Goal: Task Accomplishment & Management: Manage account settings

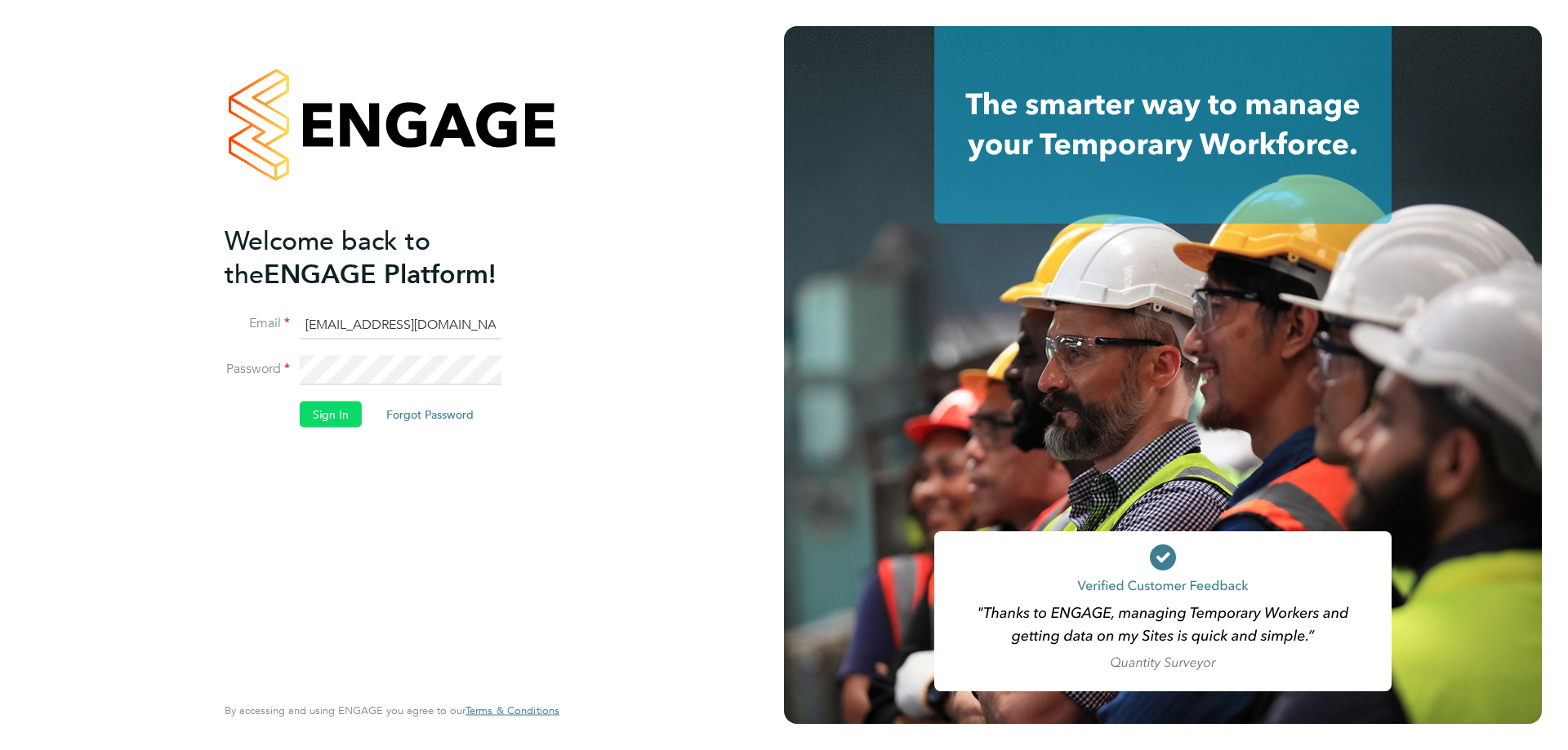
click at [327, 413] on button "Sign In" at bounding box center [330, 415] width 62 height 26
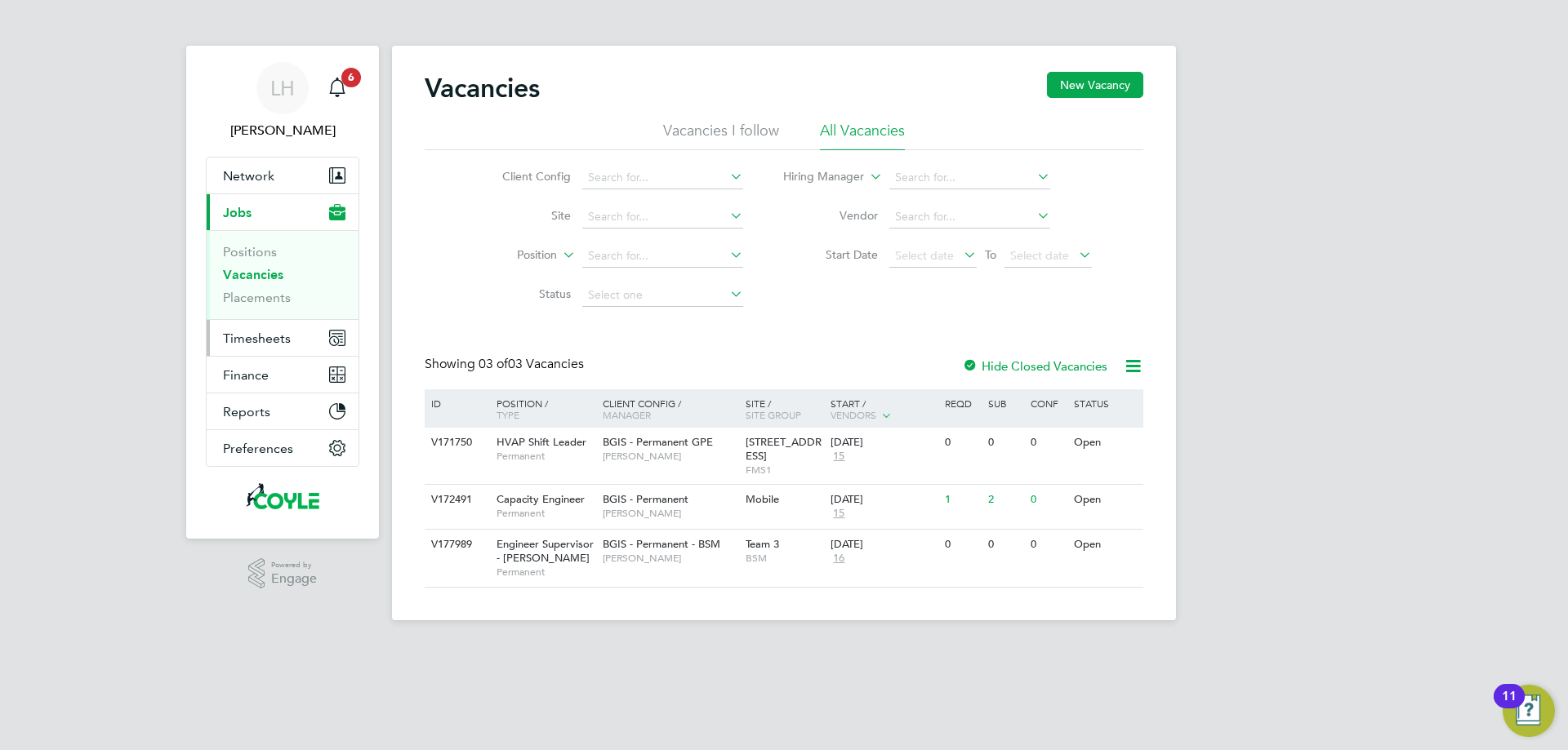
click at [272, 340] on span "Timesheets" at bounding box center [256, 338] width 67 height 15
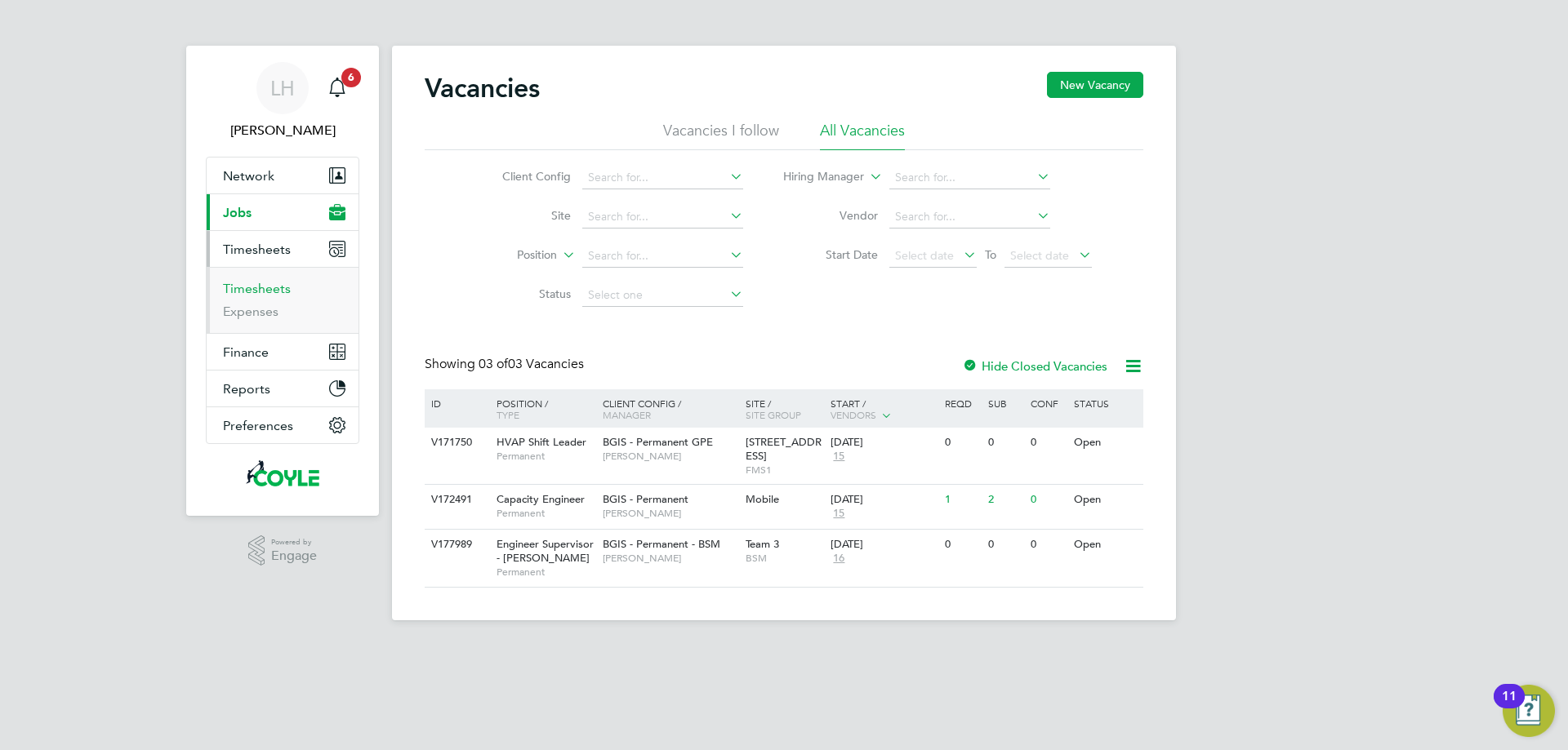
click at [267, 292] on link "Timesheets" at bounding box center [256, 288] width 67 height 15
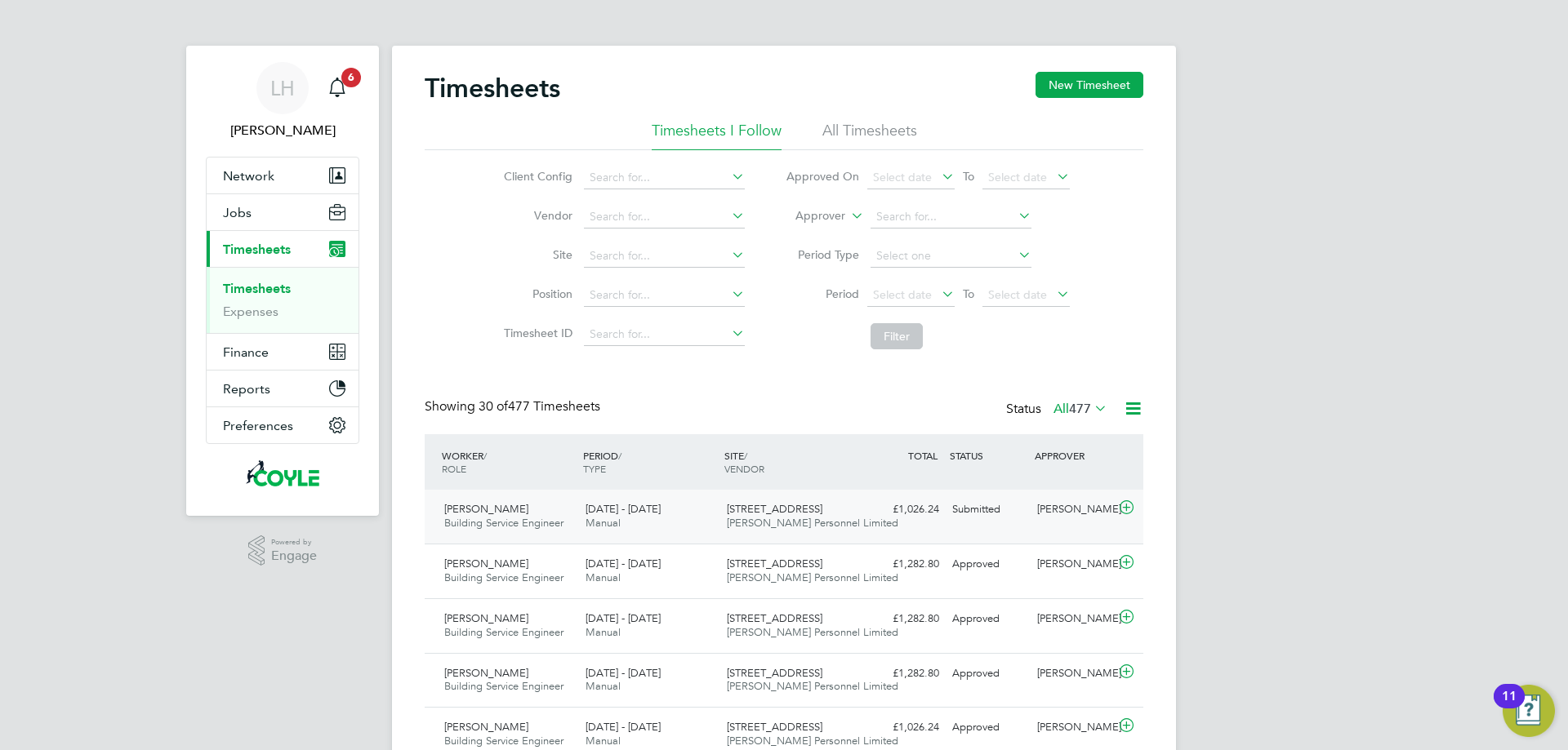
click at [1132, 510] on icon at bounding box center [1126, 507] width 20 height 13
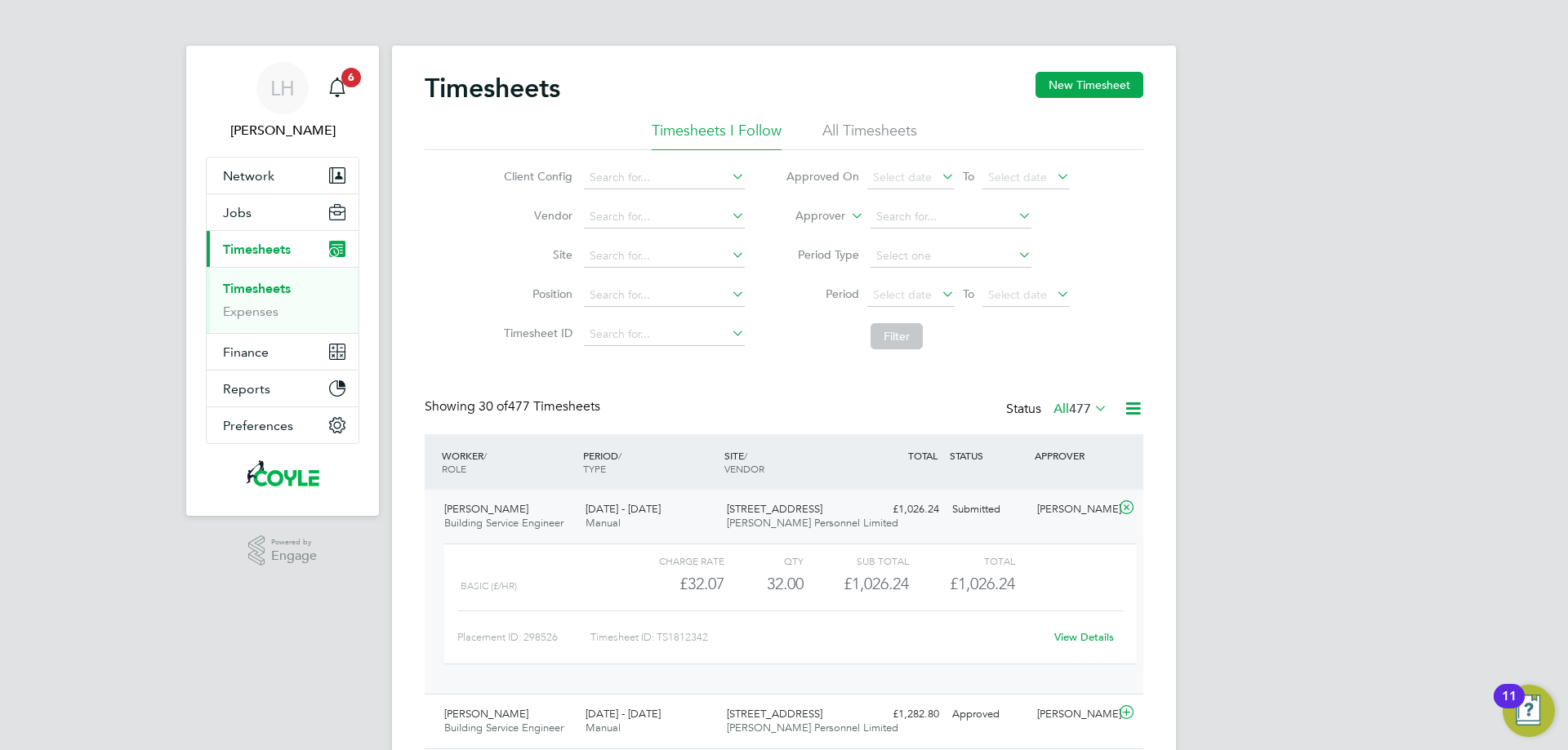
click at [1103, 644] on link "View Details" at bounding box center [1083, 637] width 60 height 13
click at [276, 83] on span "LH" at bounding box center [282, 88] width 24 height 21
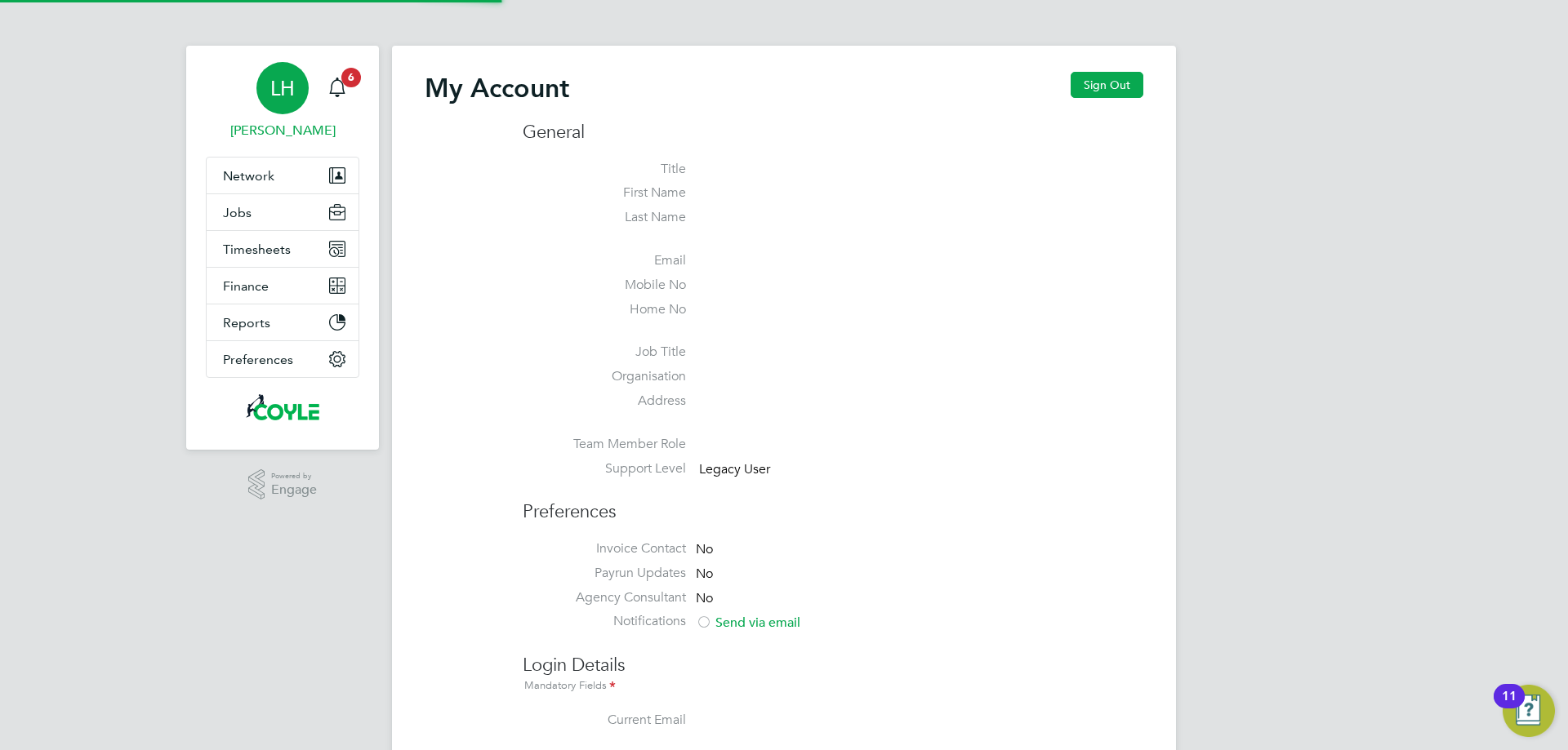
type input "[EMAIL_ADDRESS][DOMAIN_NAME]"
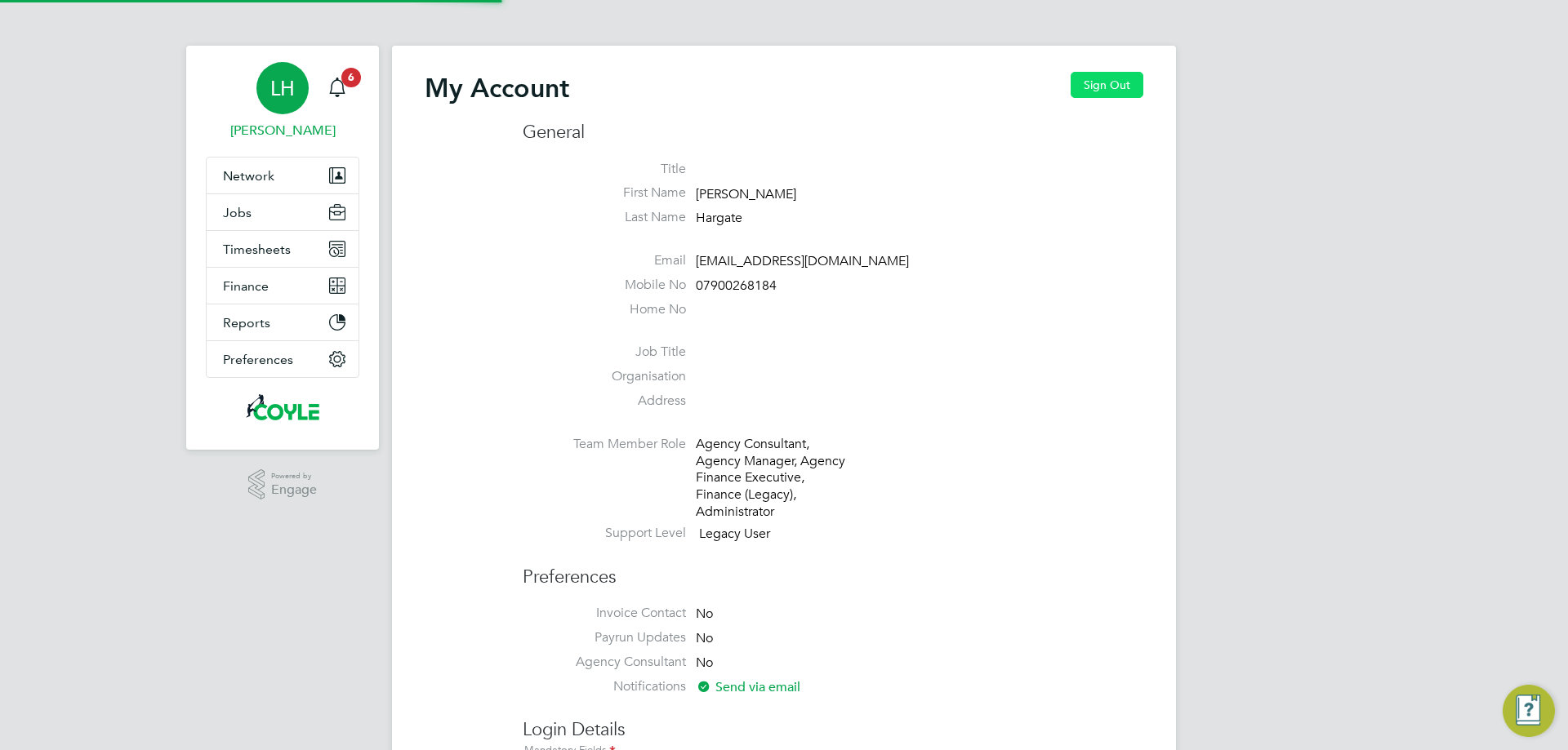
drag, startPoint x: 1112, startPoint y: 82, endPoint x: 1097, endPoint y: 98, distance: 21.9
click at [1111, 82] on button "Sign Out" at bounding box center [1107, 84] width 72 height 26
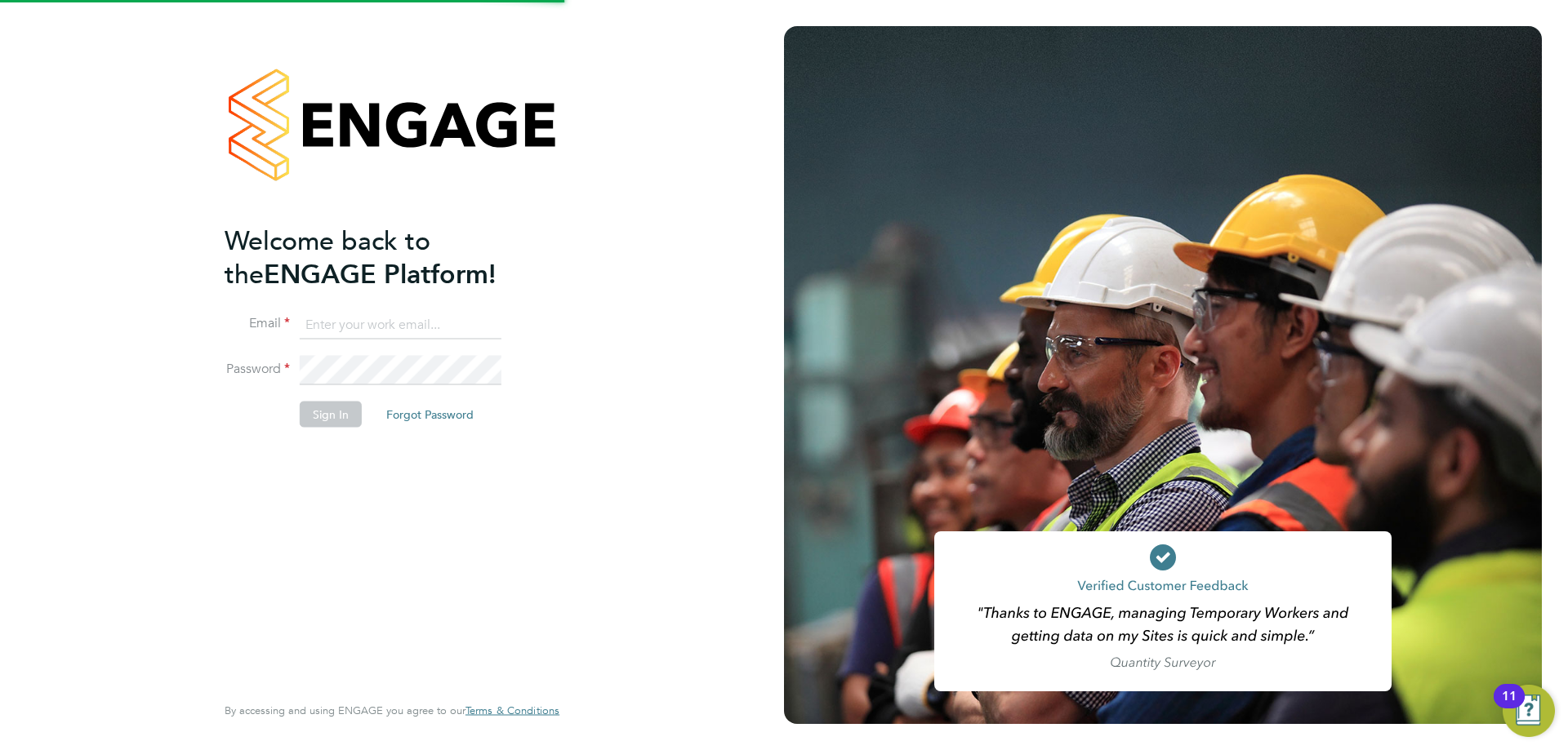
type input "[EMAIL_ADDRESS][DOMAIN_NAME]"
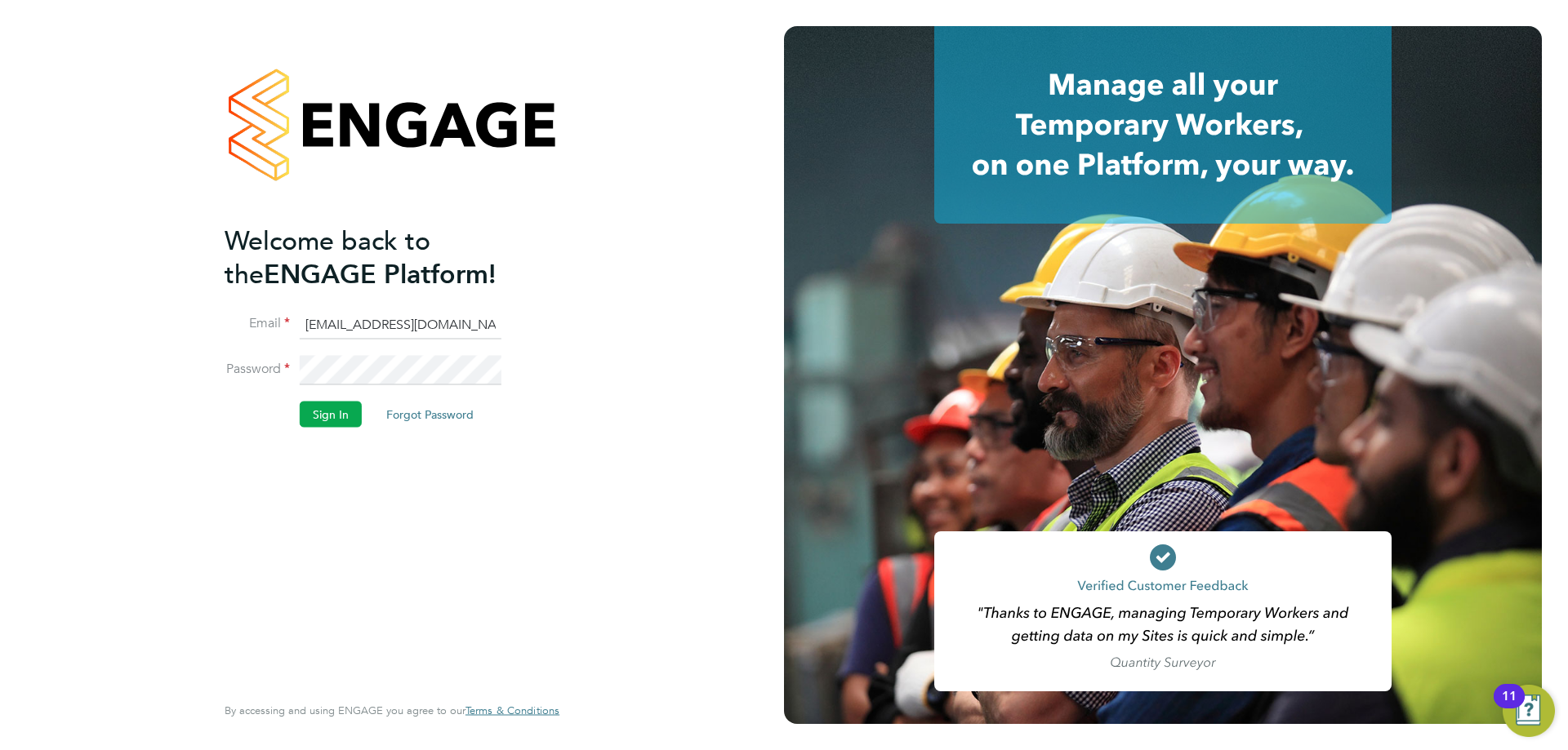
click at [332, 416] on button "Sign In" at bounding box center [330, 415] width 62 height 26
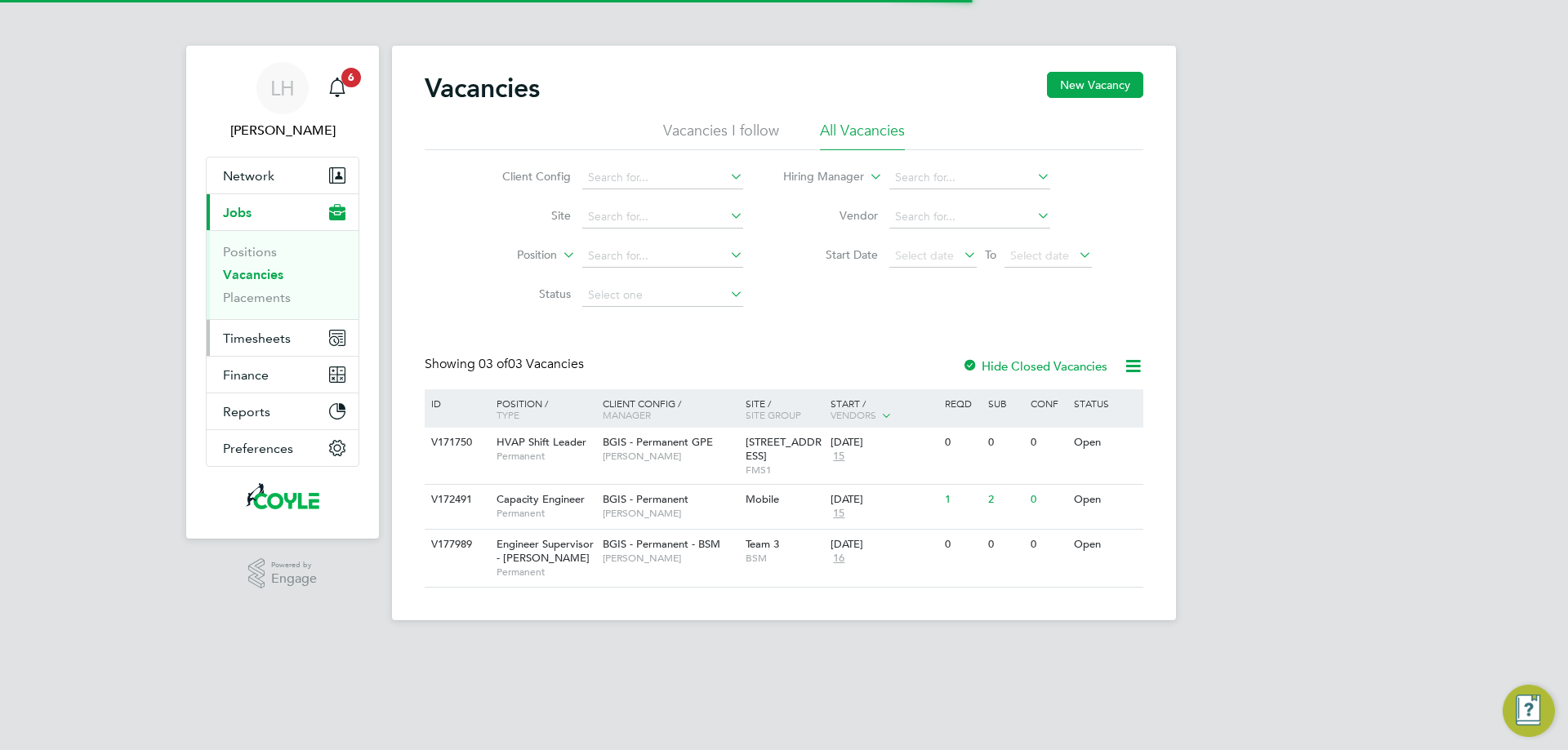
click at [276, 339] on span "Timesheets" at bounding box center [256, 338] width 67 height 15
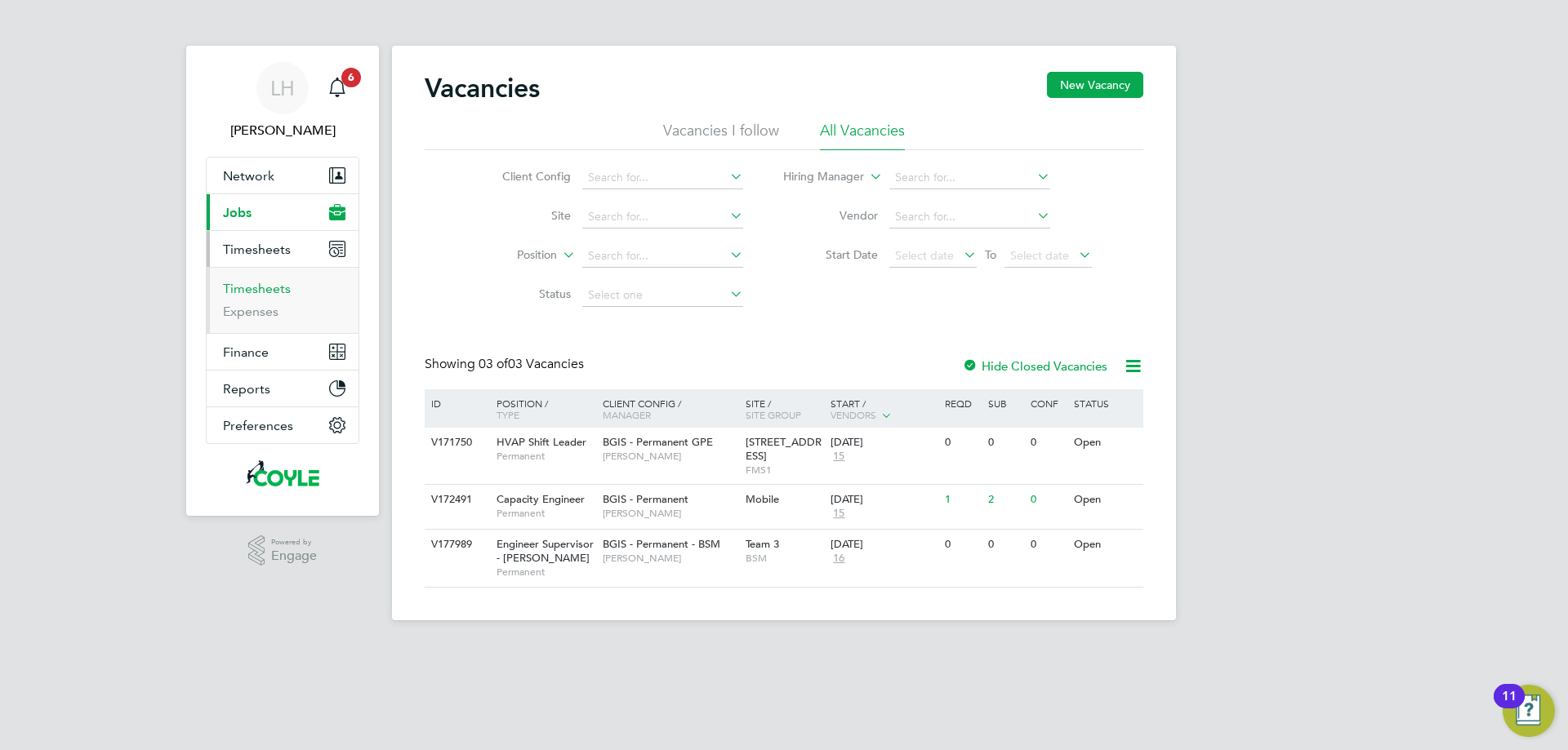
click at [257, 289] on link "Timesheets" at bounding box center [256, 288] width 67 height 15
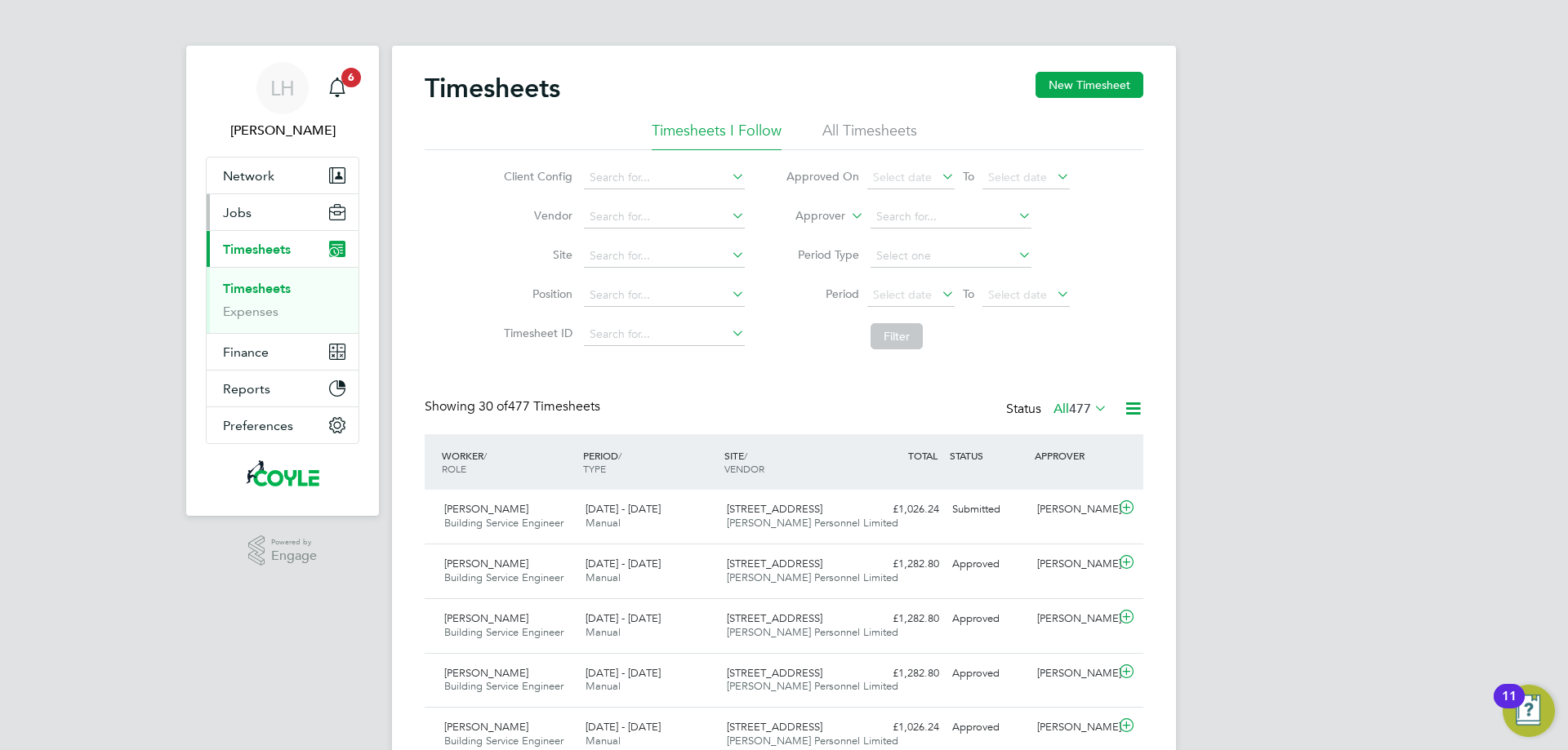
click at [233, 206] on span "Jobs" at bounding box center [237, 212] width 29 height 15
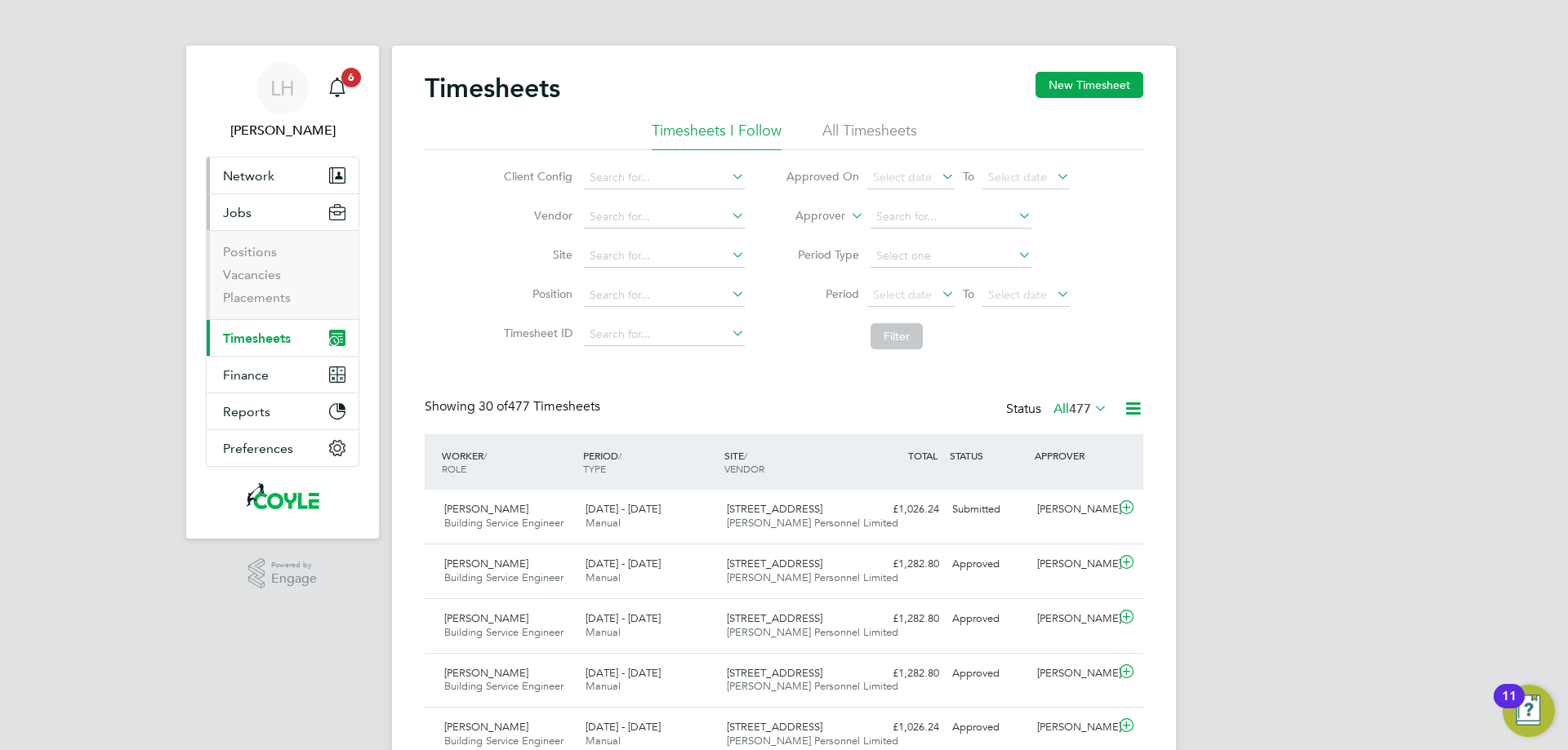
click at [244, 162] on button "Network" at bounding box center [282, 175] width 152 height 36
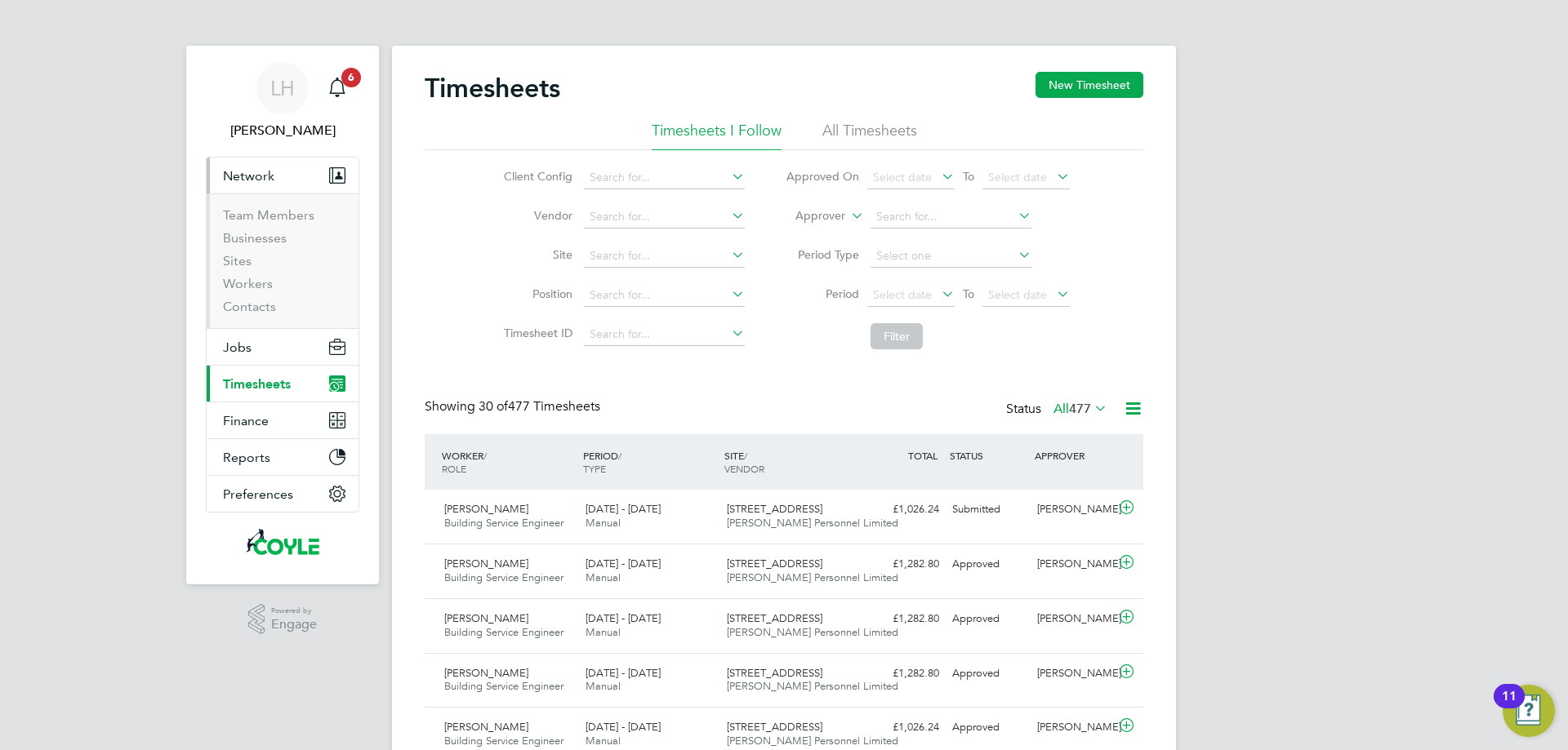
click at [244, 162] on button "Network" at bounding box center [282, 175] width 152 height 36
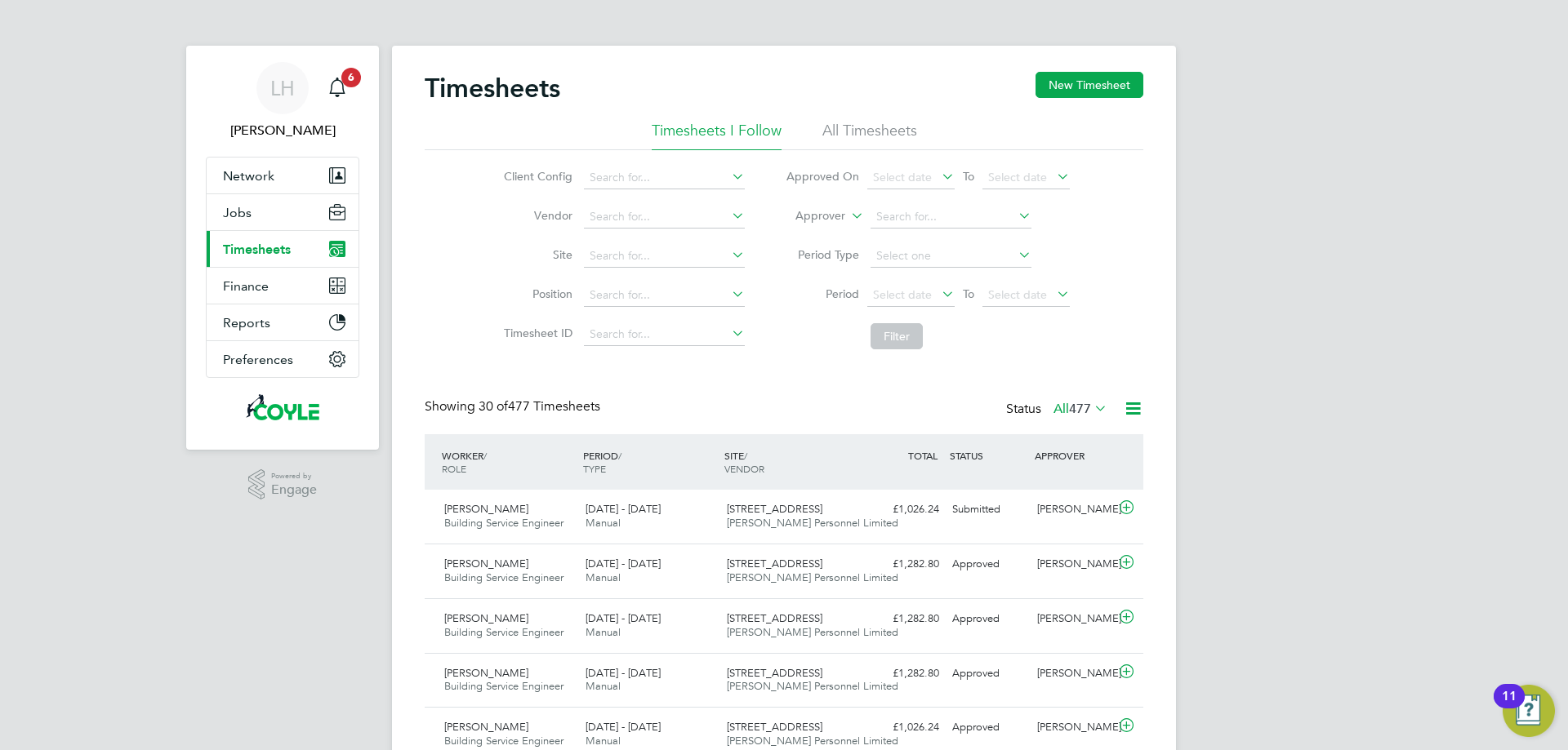
click at [249, 252] on span "Timesheets" at bounding box center [256, 249] width 67 height 15
